Goal: Information Seeking & Learning: Learn about a topic

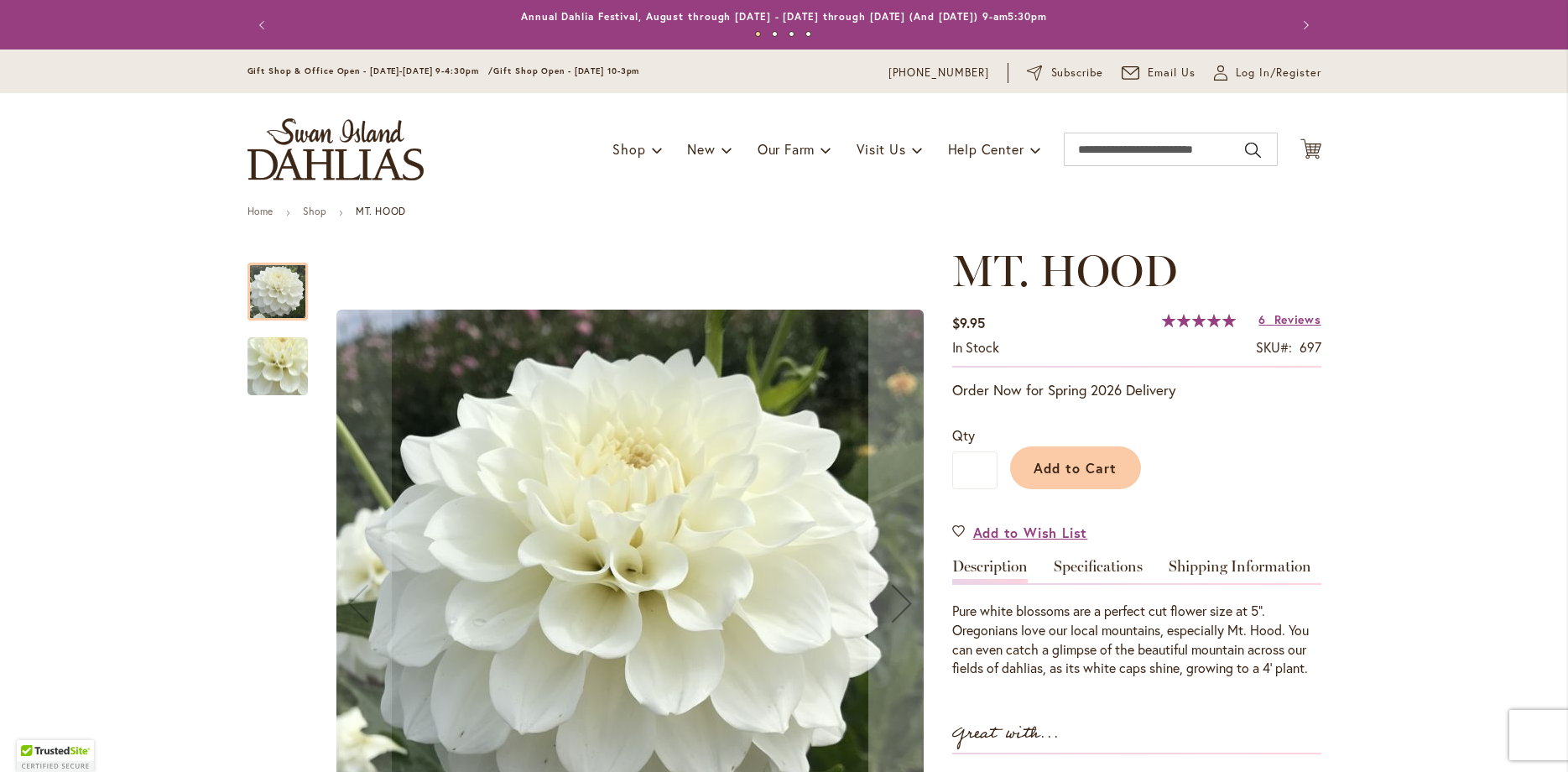
click at [289, 375] on img "MT. HOOD" at bounding box center [278, 366] width 120 height 112
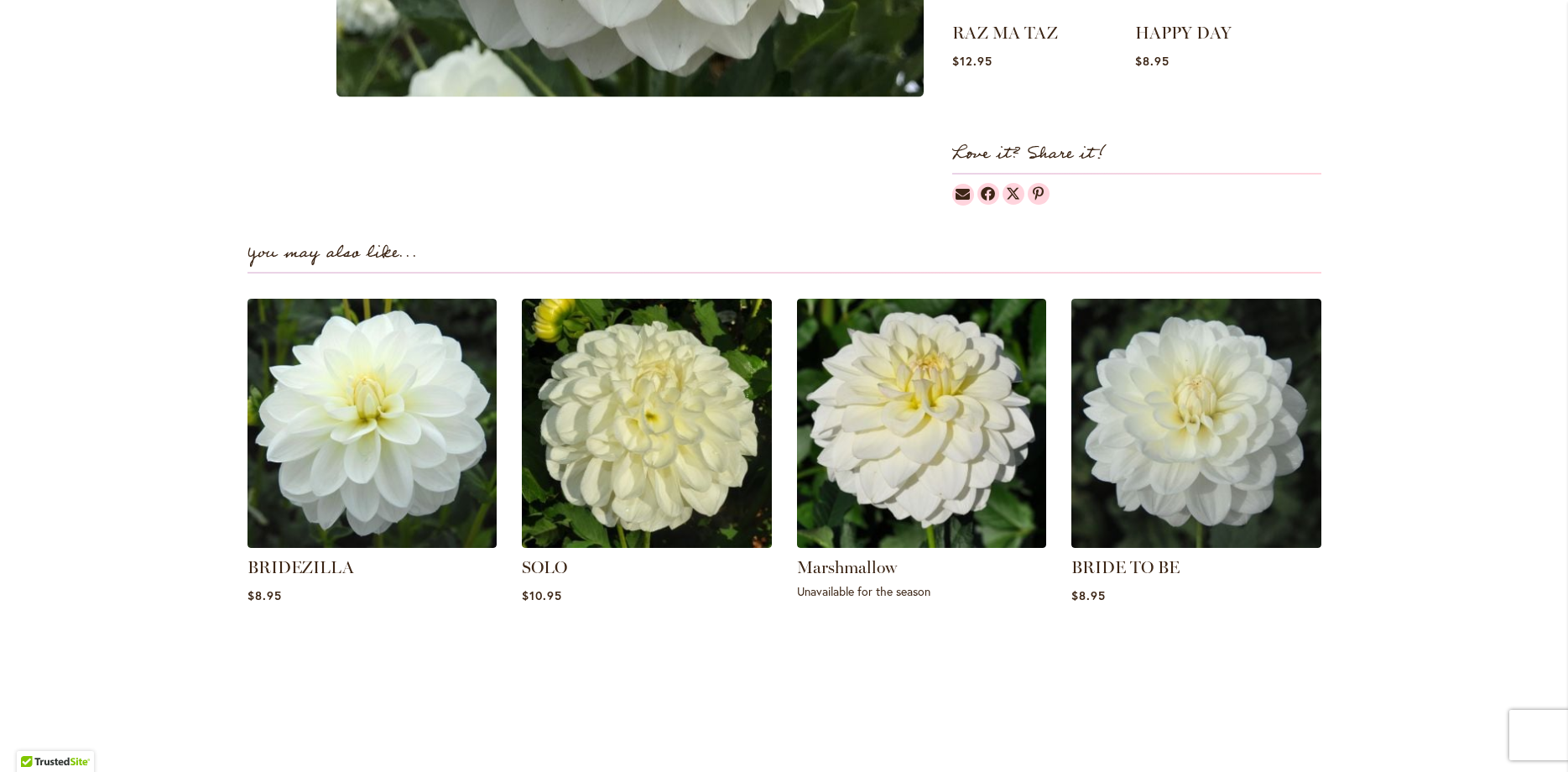
scroll to position [72, 0]
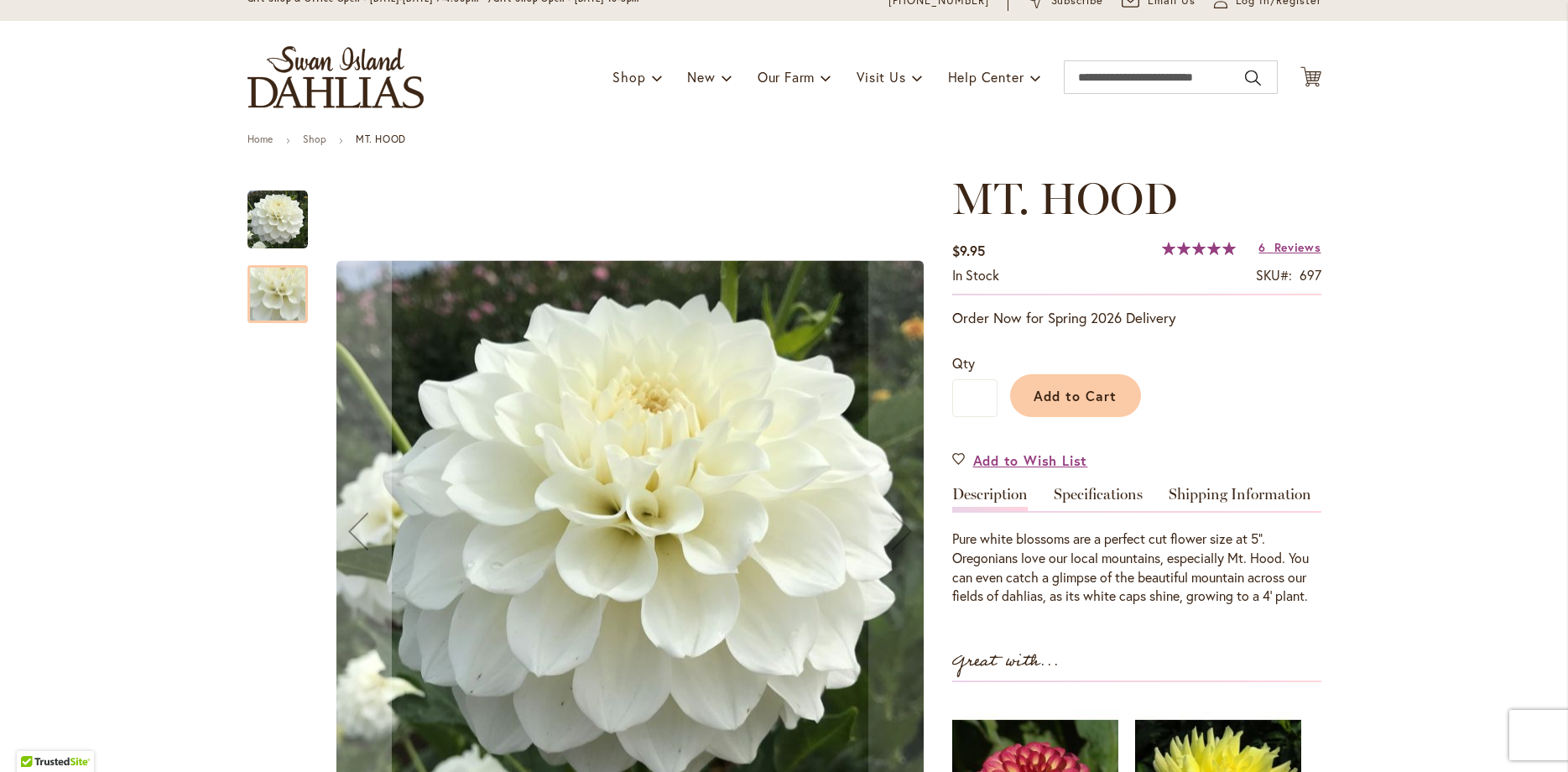
click at [279, 302] on div at bounding box center [278, 294] width 61 height 58
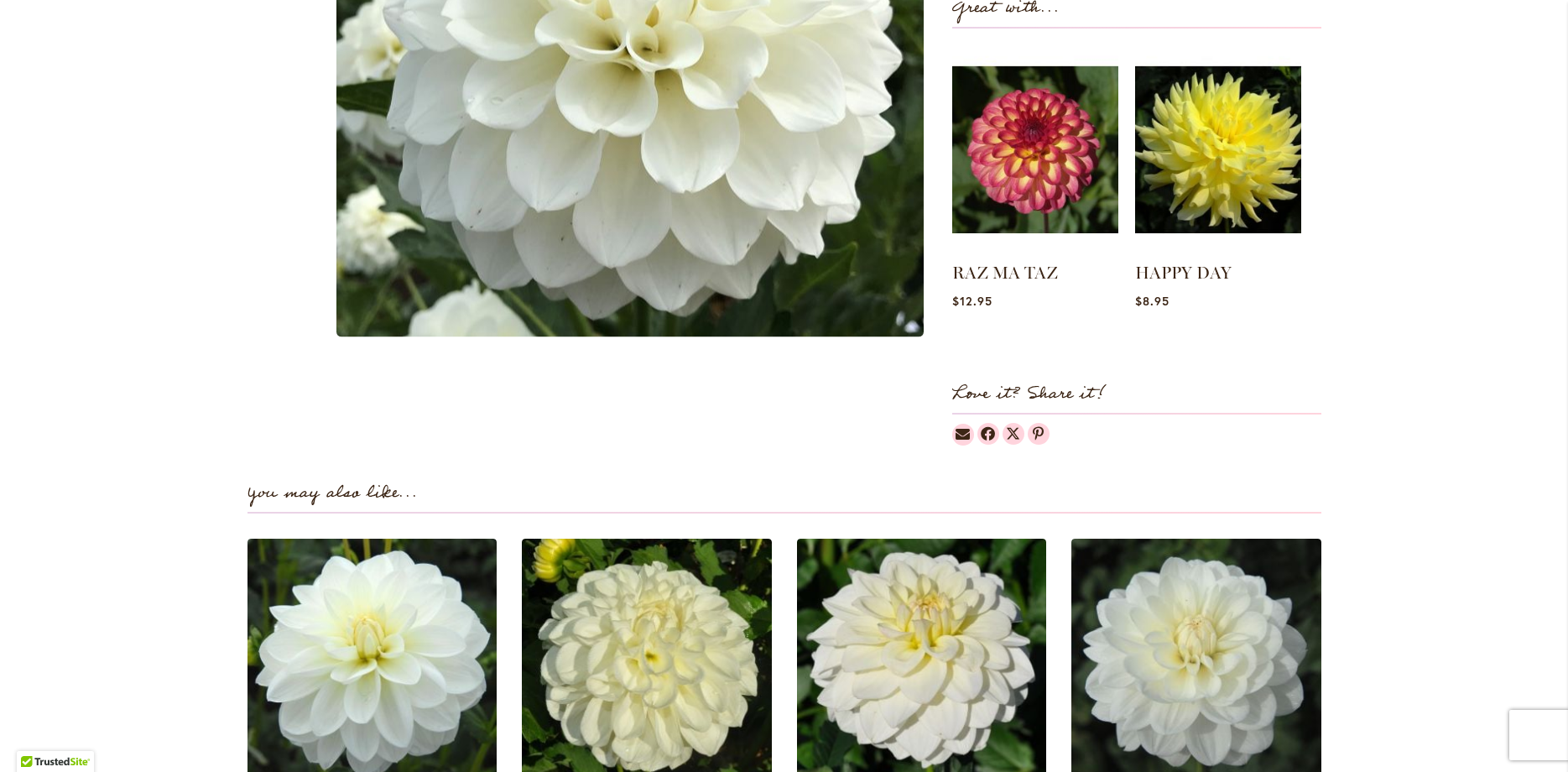
scroll to position [814, 0]
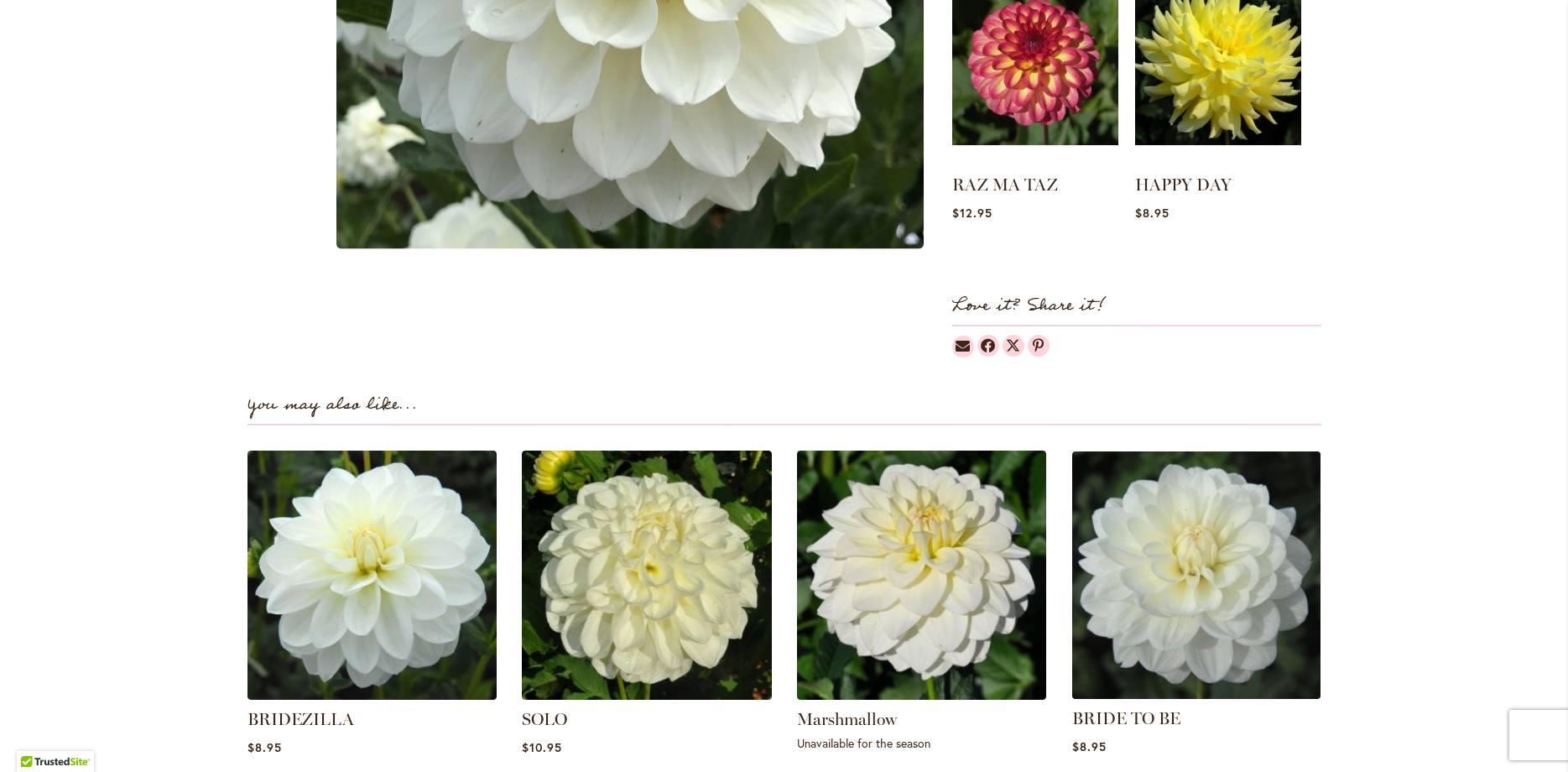
click at [1158, 616] on img at bounding box center [1197, 574] width 260 height 260
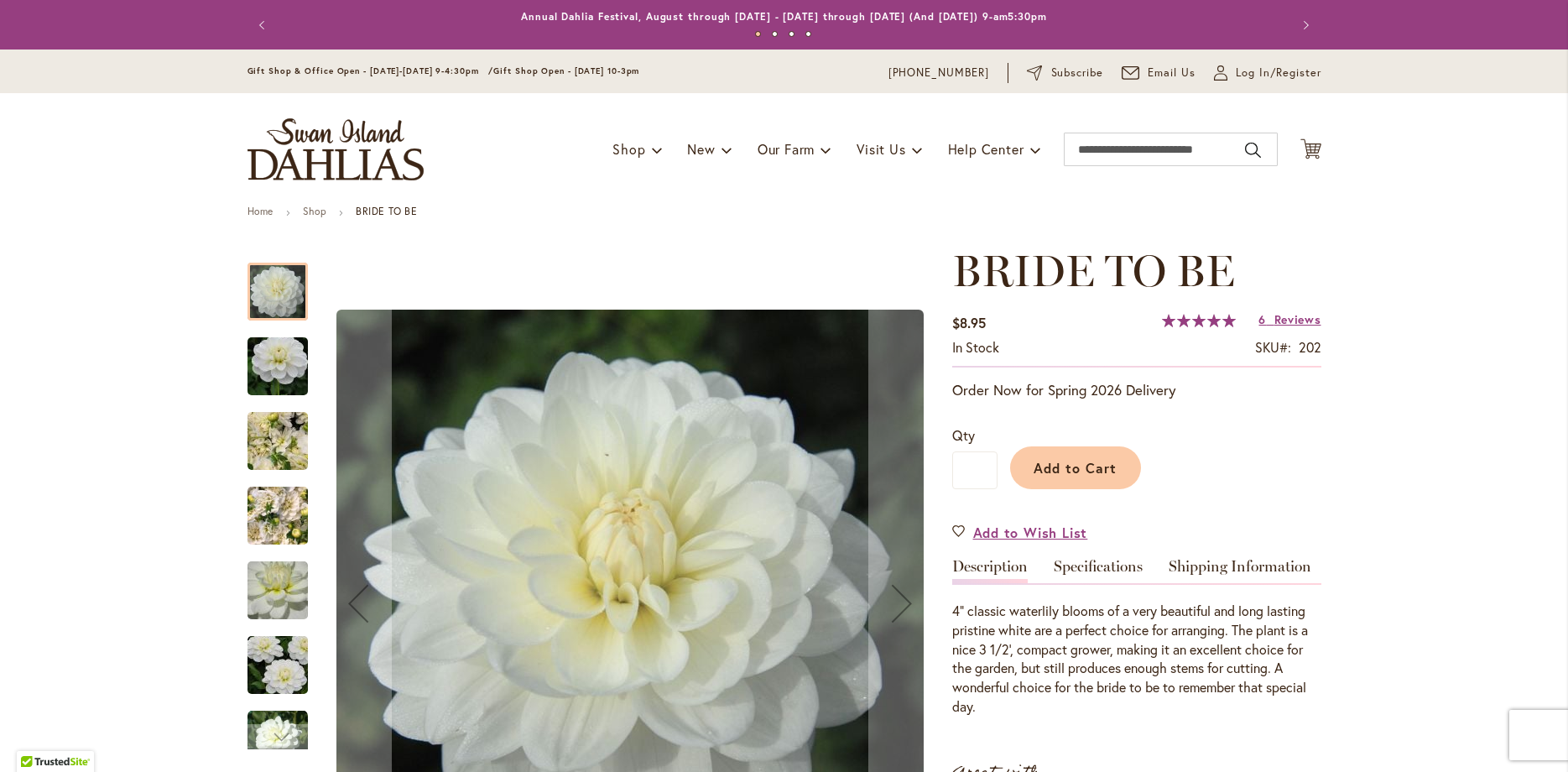
click at [285, 384] on img "BRIDE TO BE" at bounding box center [278, 367] width 120 height 81
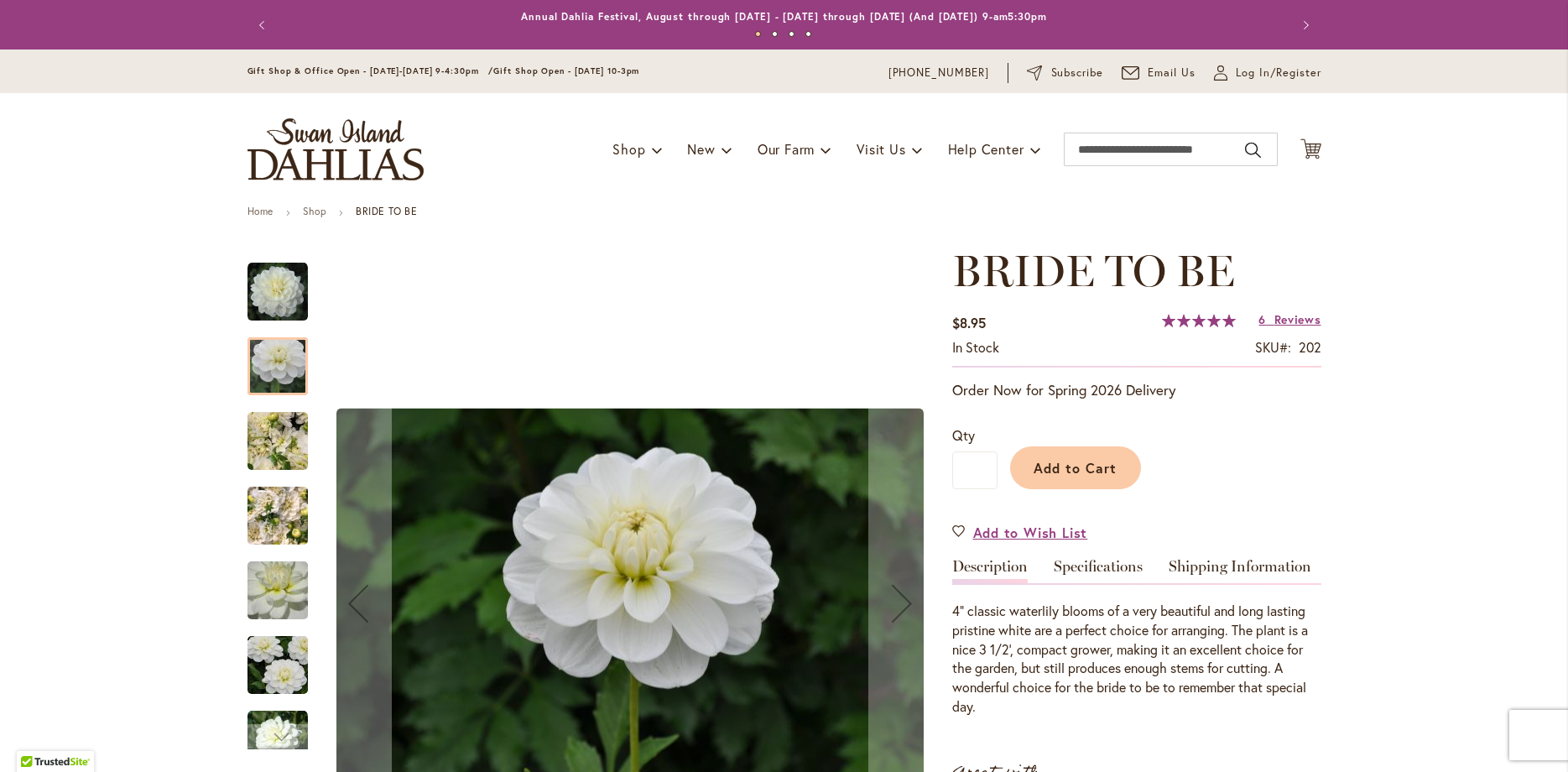
click at [282, 686] on img "BRIDE TO BE" at bounding box center [278, 666] width 120 height 81
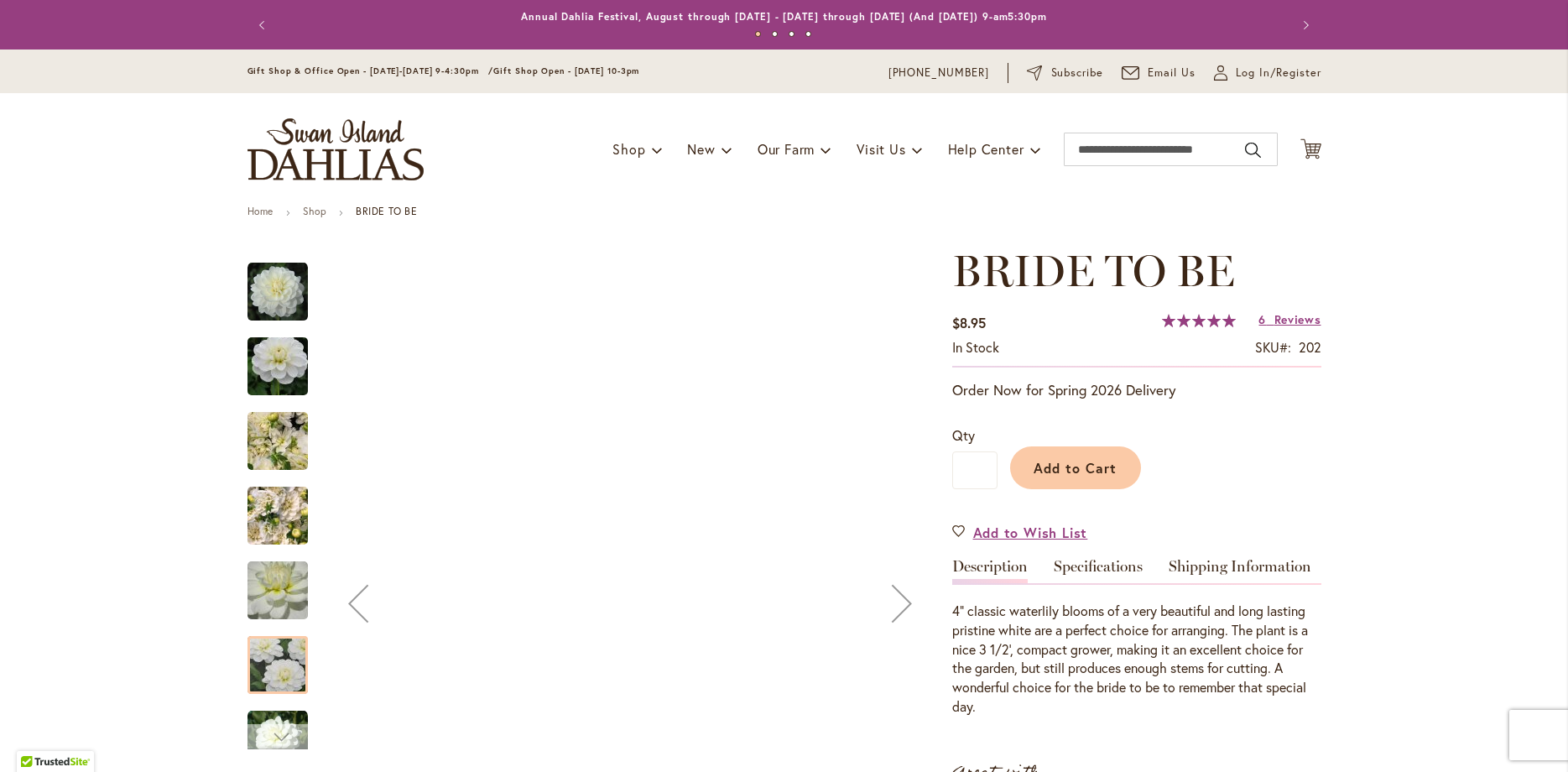
click at [282, 743] on div "Next" at bounding box center [278, 736] width 25 height 25
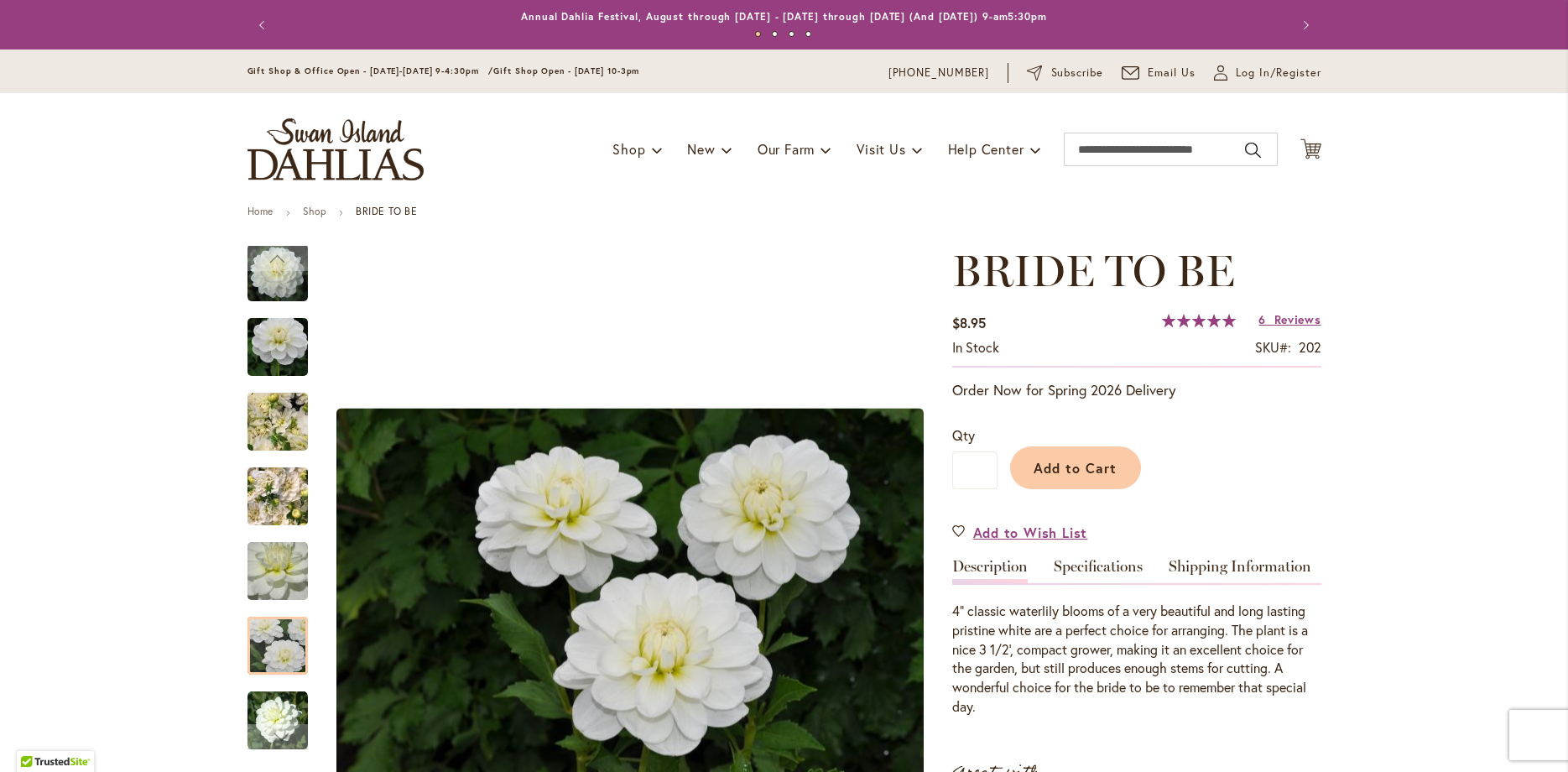
click at [288, 711] on img "BRIDE TO BE" at bounding box center [278, 721] width 61 height 61
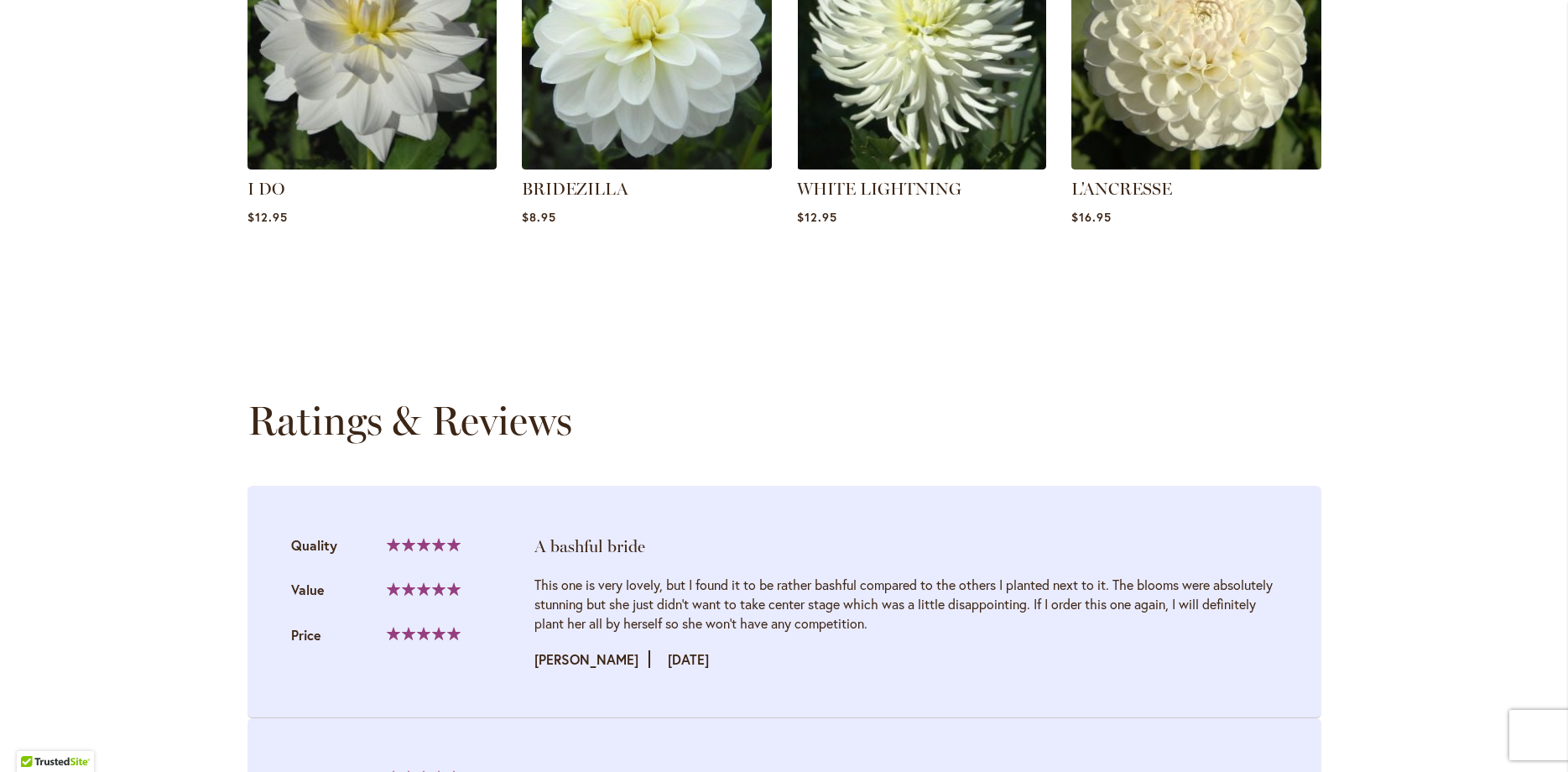
scroll to position [1359, 0]
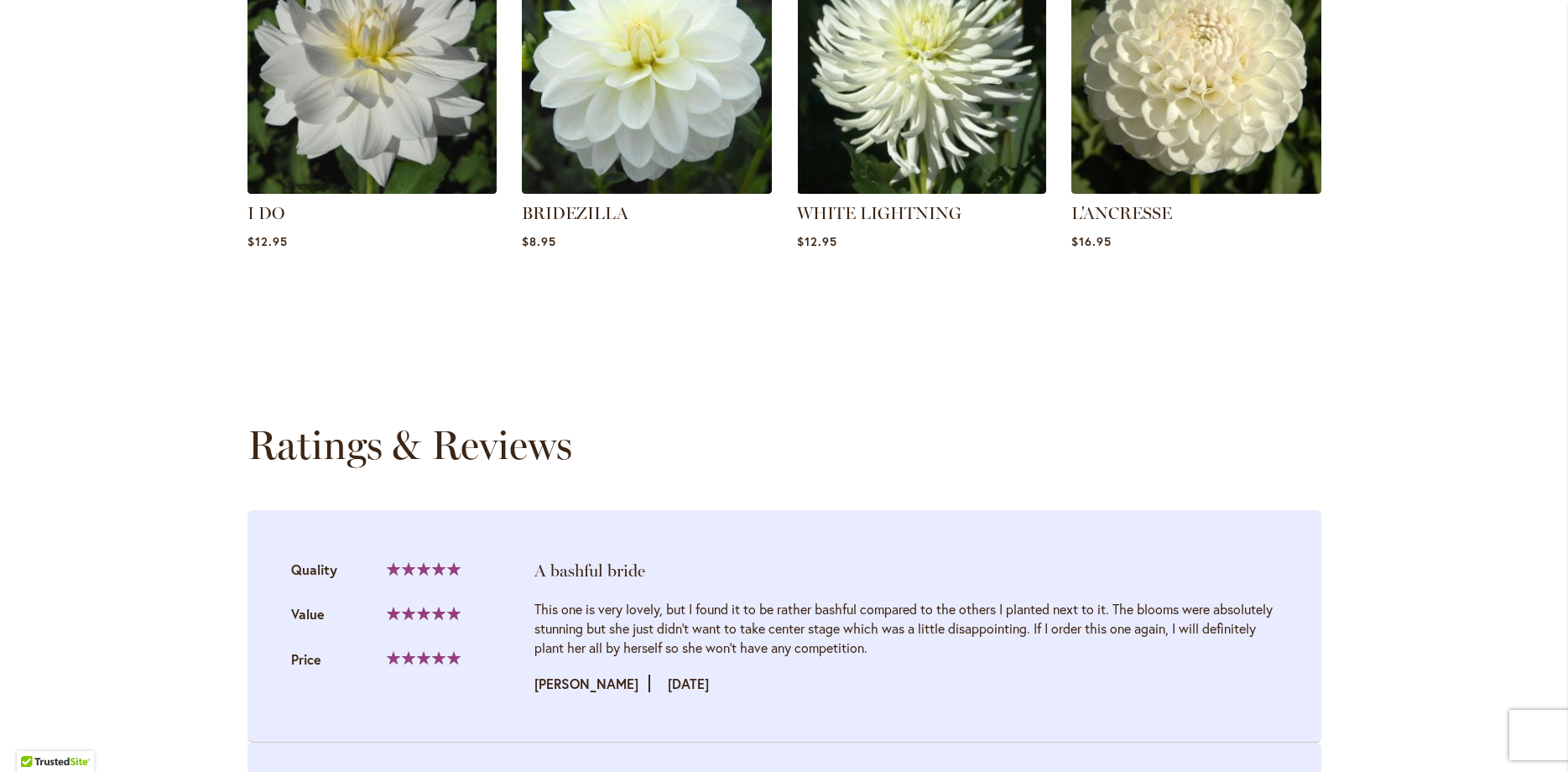
click at [591, 565] on div "A bashful bride" at bounding box center [906, 571] width 743 height 23
click at [1131, 601] on div "This one is very lovely, but I found it to be rather bashful compared to the ot…" at bounding box center [906, 627] width 743 height 58
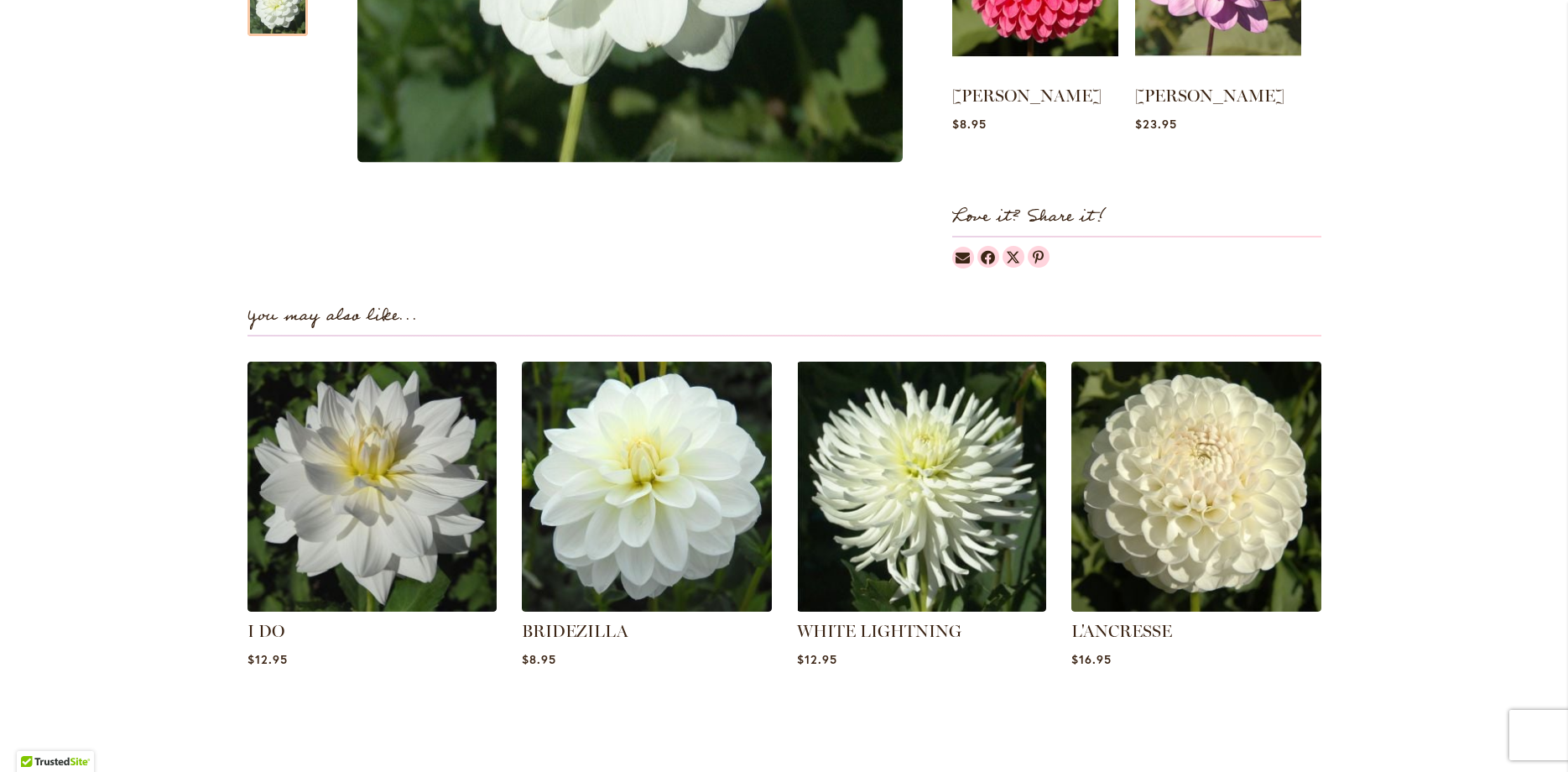
scroll to position [0, 0]
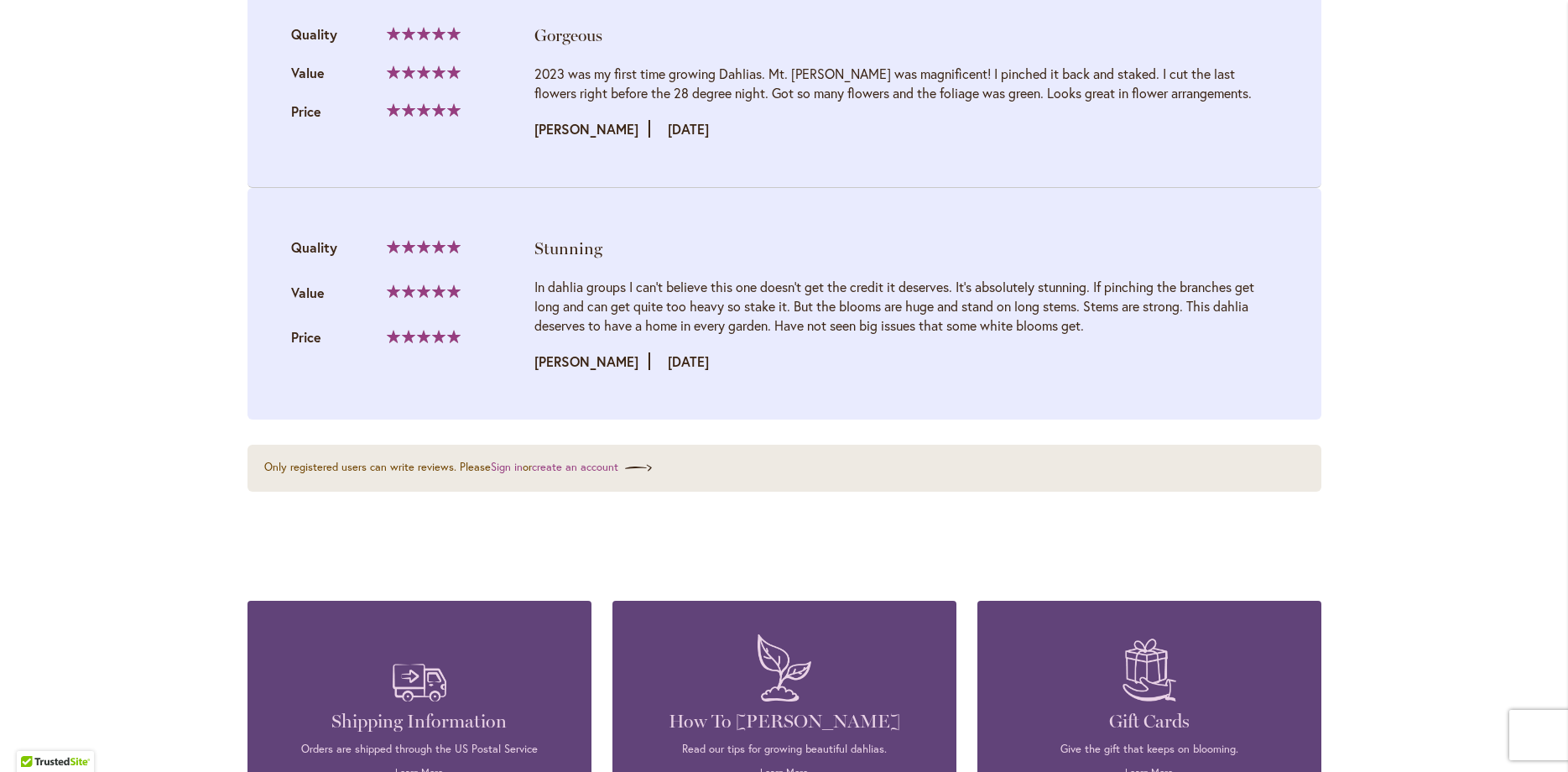
scroll to position [2715, 0]
